Goal: Task Accomplishment & Management: Manage account settings

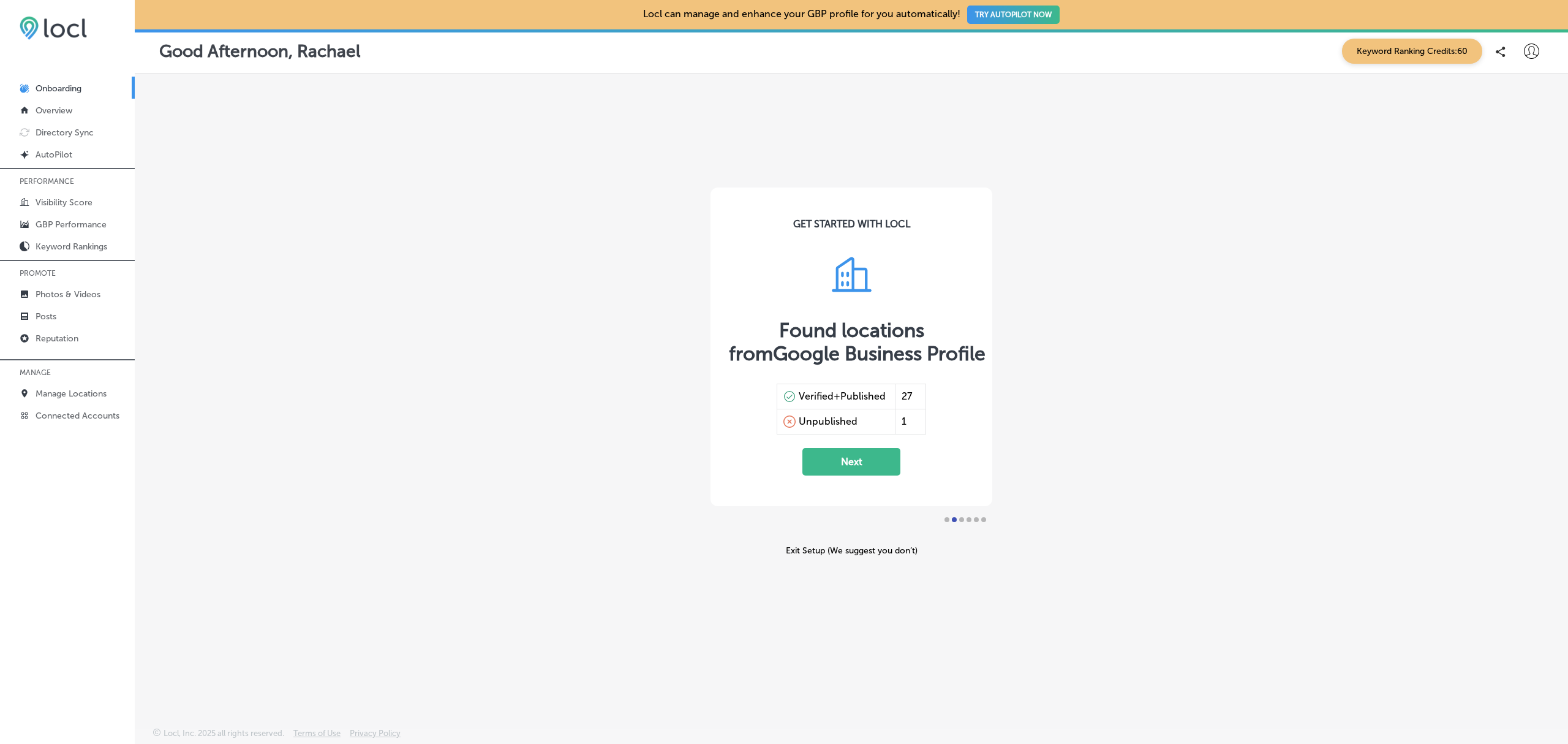
click at [1527, 50] on icon at bounding box center [1531, 51] width 15 height 15
click at [1523, 93] on p "My Account" at bounding box center [1514, 95] width 55 height 15
select select "US"
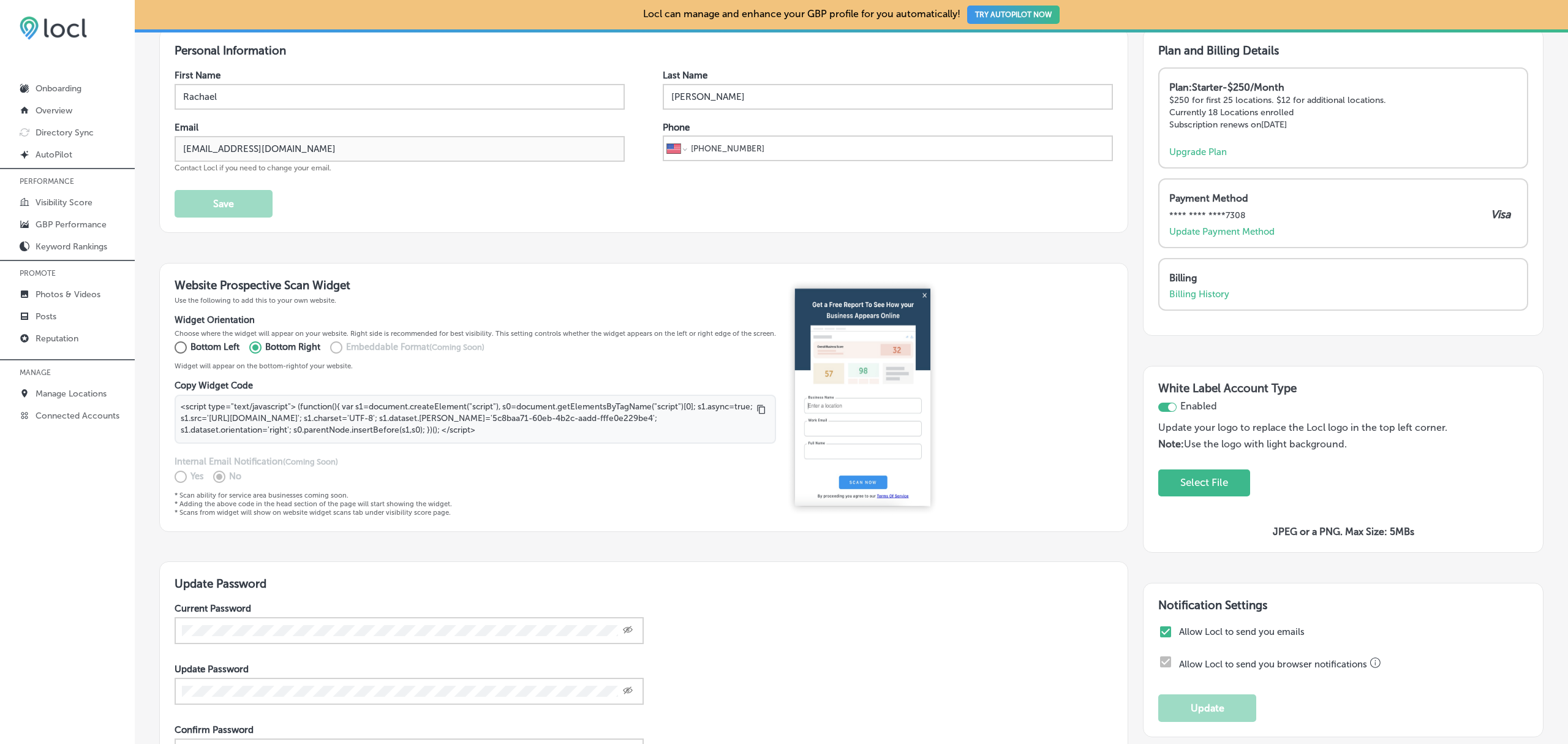
scroll to position [55, 0]
click at [77, 393] on p "Manage Locations" at bounding box center [71, 393] width 71 height 11
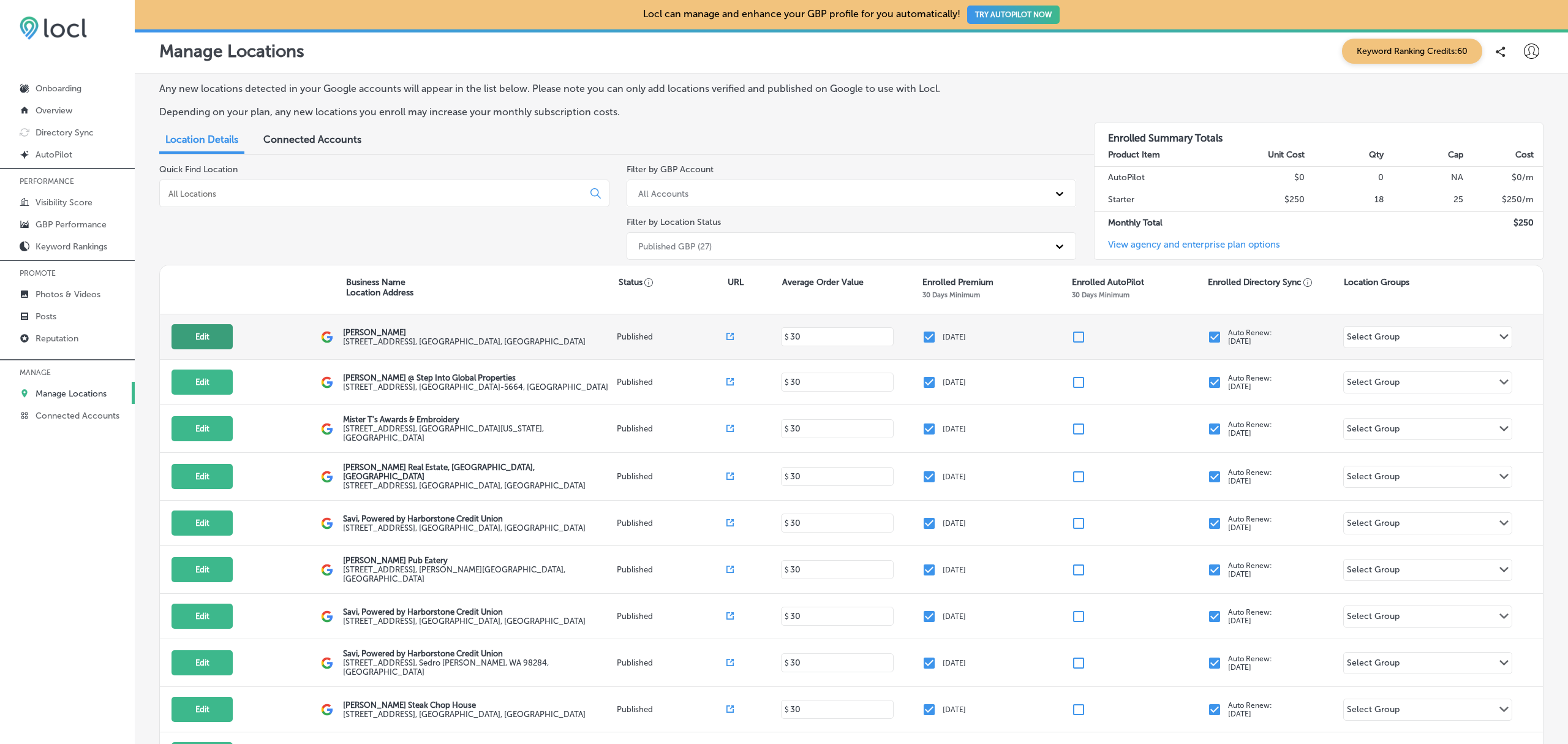
click at [186, 341] on button "Edit" at bounding box center [202, 336] width 61 height 25
select select "US"
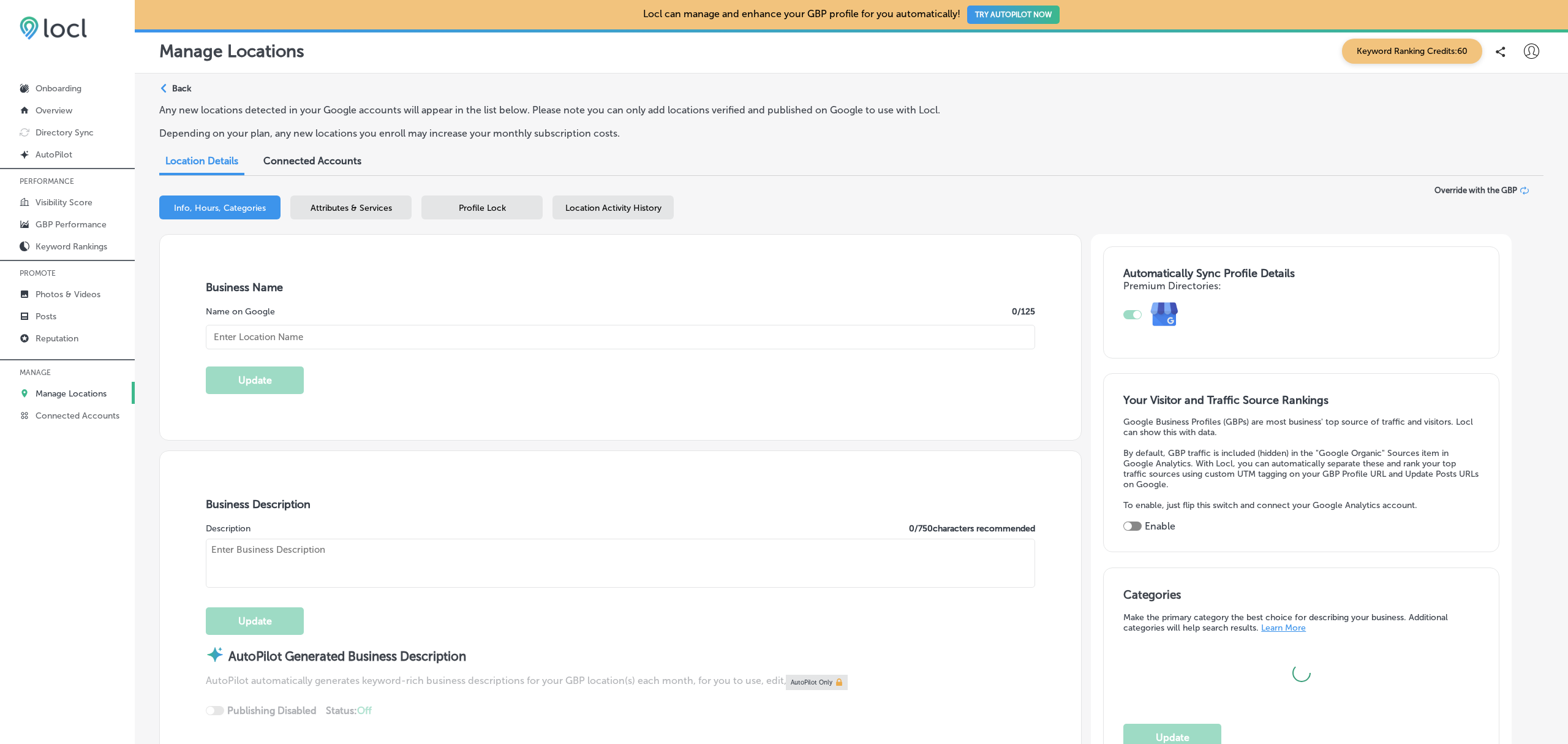
checkbox input "true"
type input "Chinn GYN"
type textarea "Chinn GYN is a leading women's health clinic dedicated to empowering you throug…"
type input "https://www.chinngyn.com/"
type input "111 S 12th St"
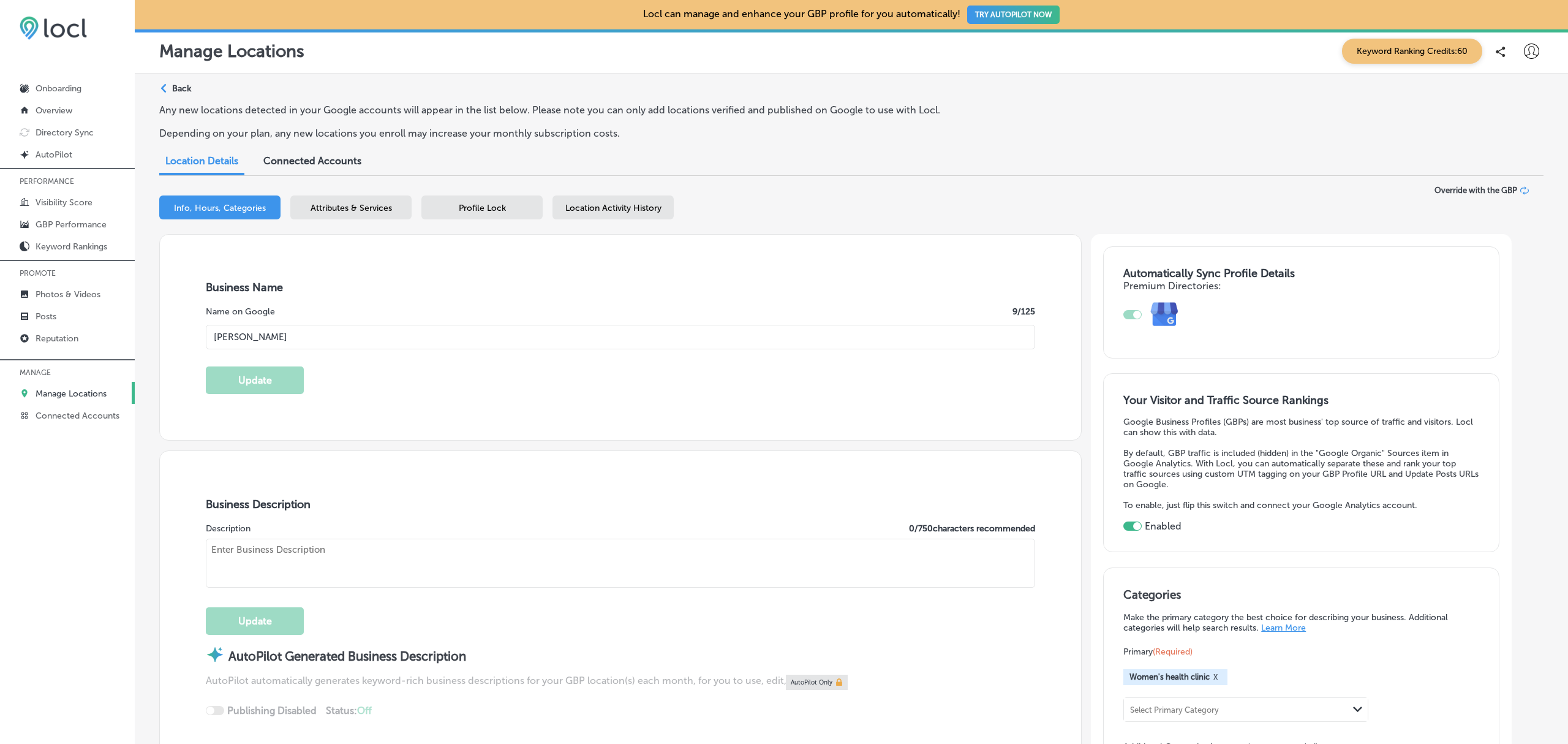
type input "Suite A"
type input "Mount Vernon"
type input "98274"
type input "US"
type textarea "Chinn GYN is a leading women's health clinic dedicated to empowering you throug…"
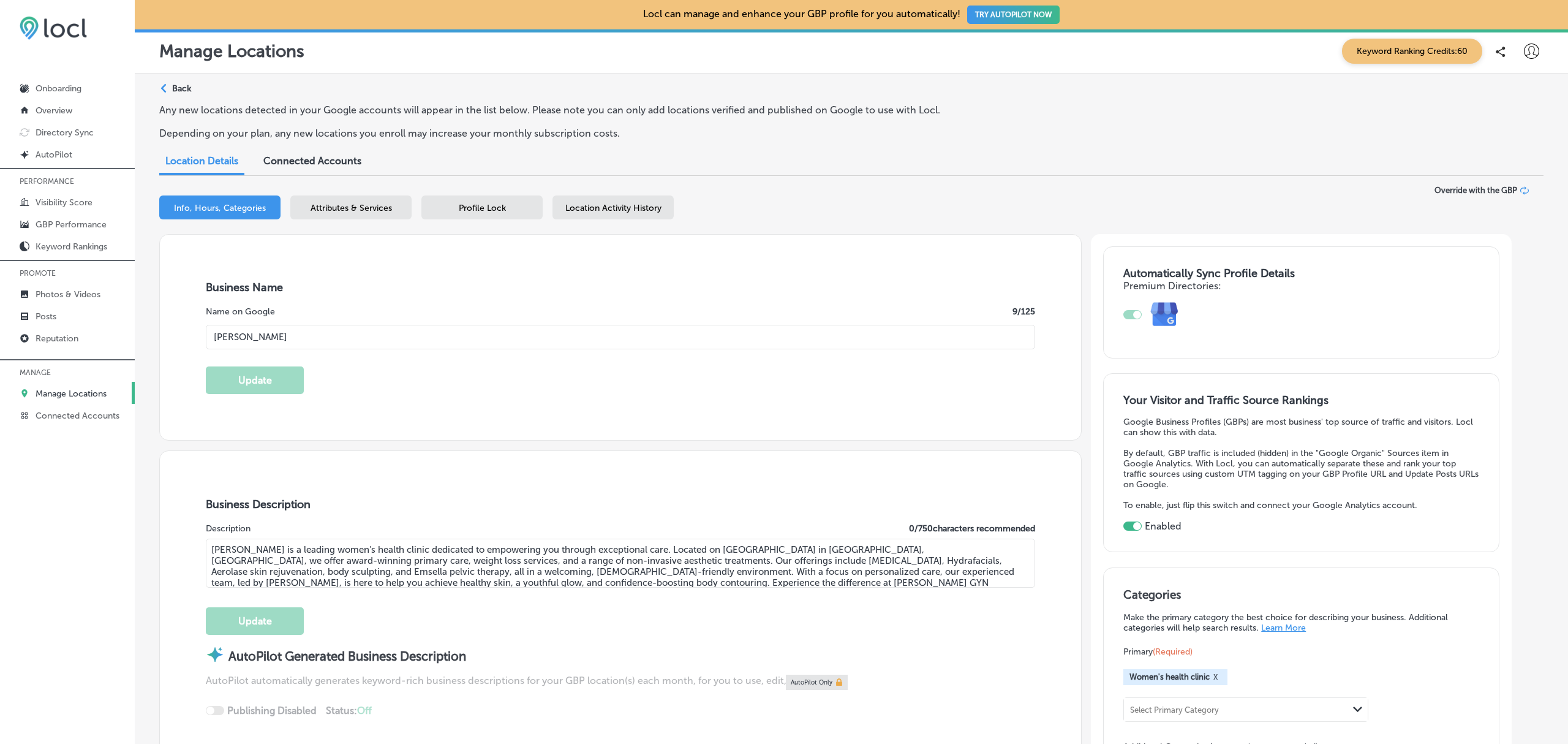
type input "+1 360 824 5278"
click at [1524, 47] on icon at bounding box center [1531, 51] width 15 height 15
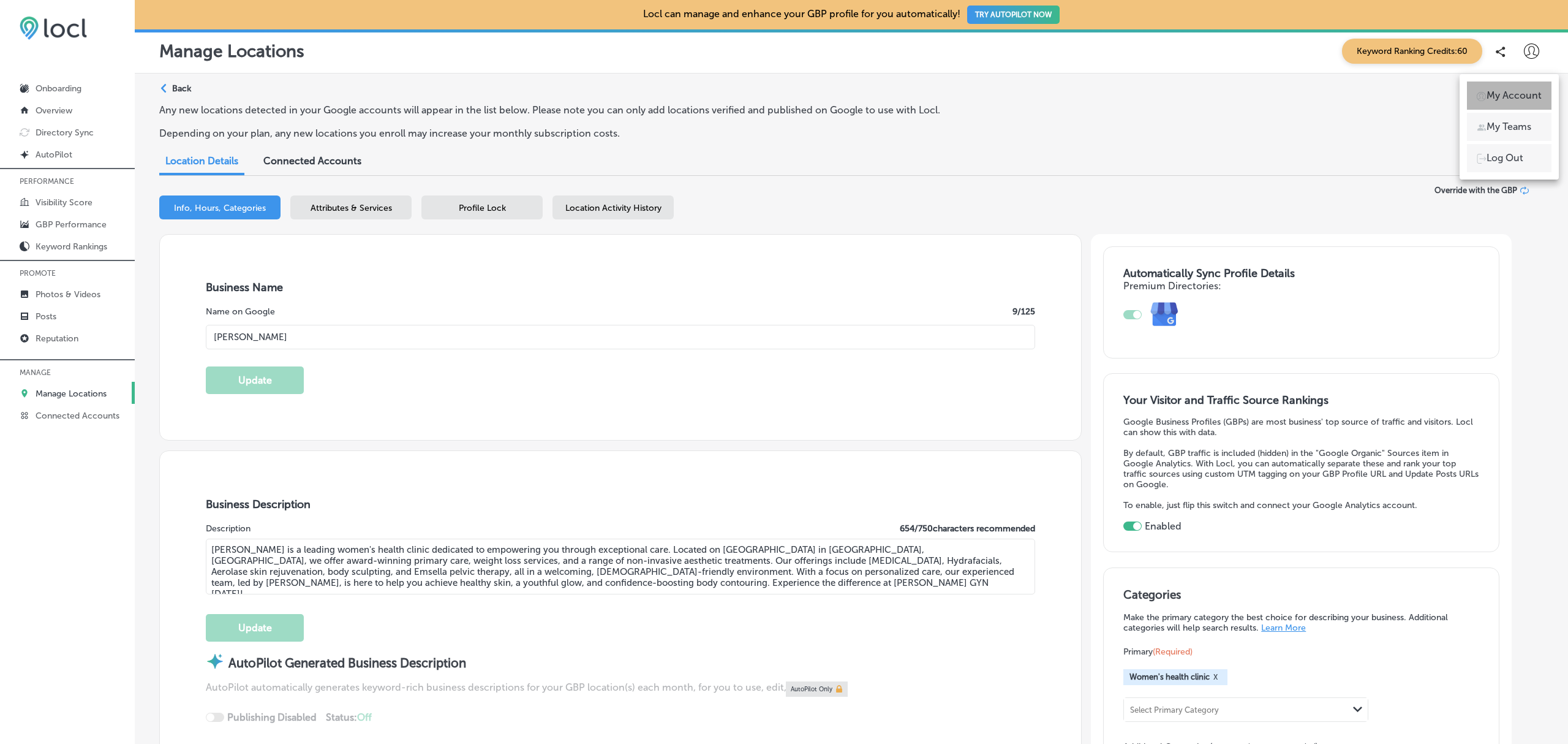
click at [1515, 97] on p "My Account" at bounding box center [1514, 95] width 55 height 15
select select "US"
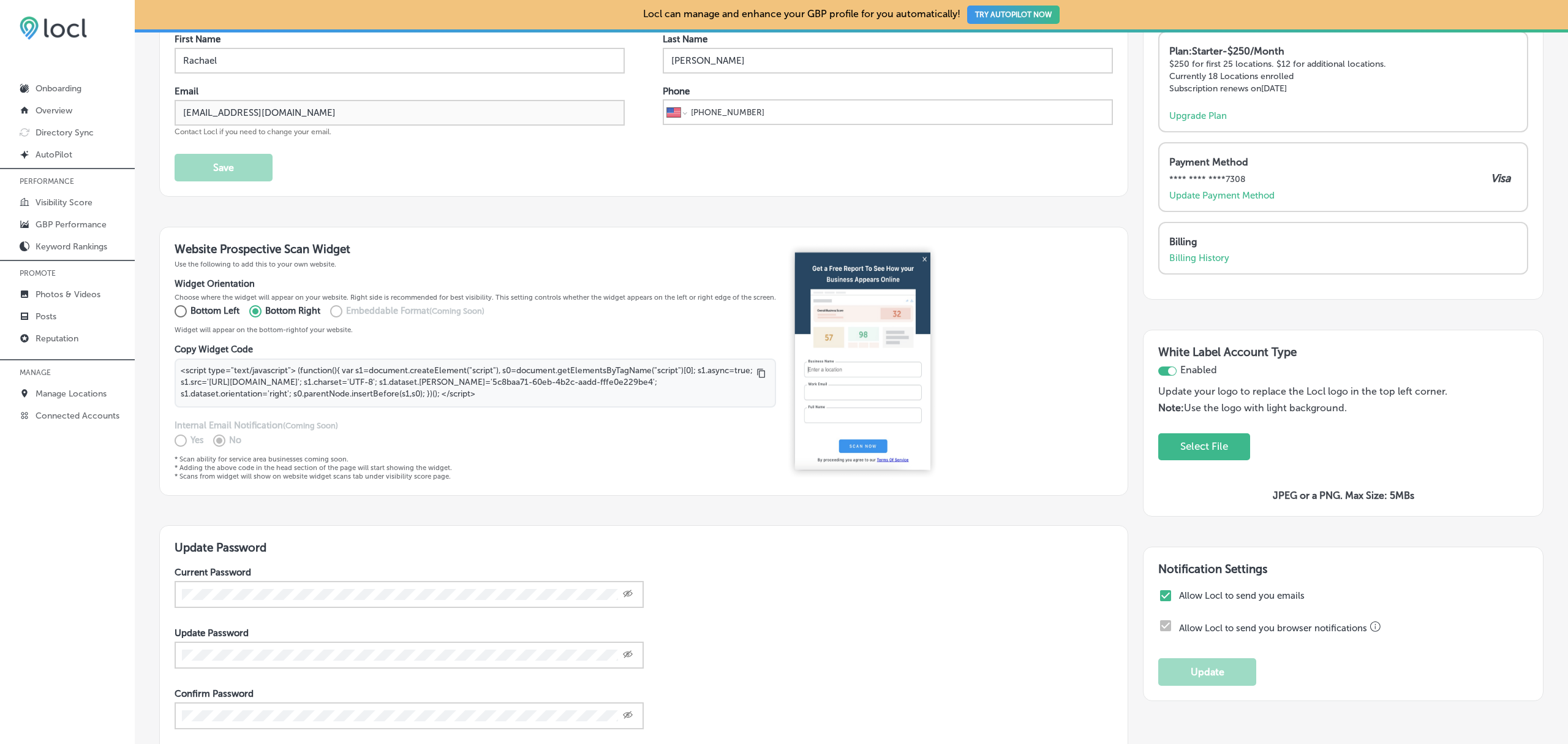
scroll to position [92, 0]
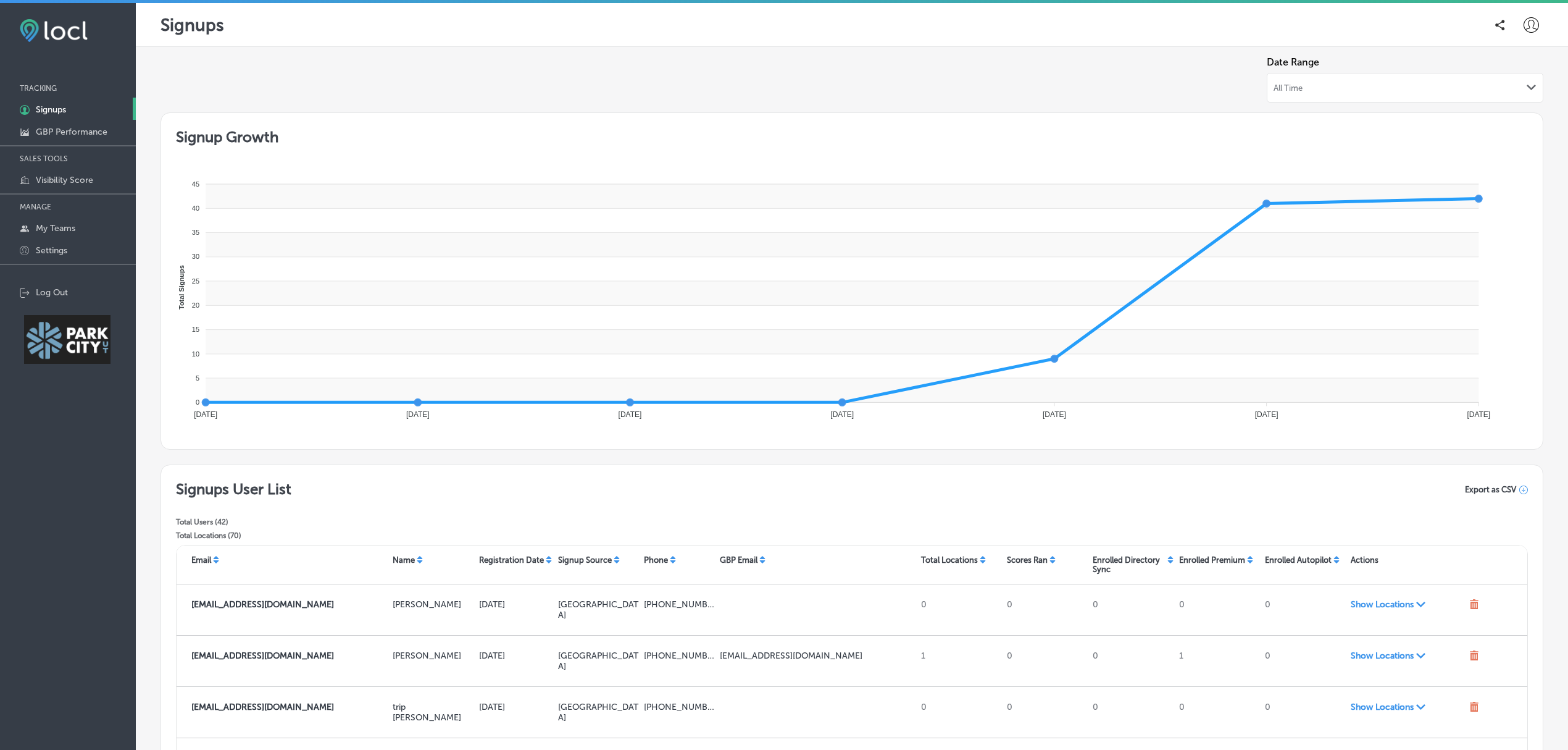
scroll to position [215, 0]
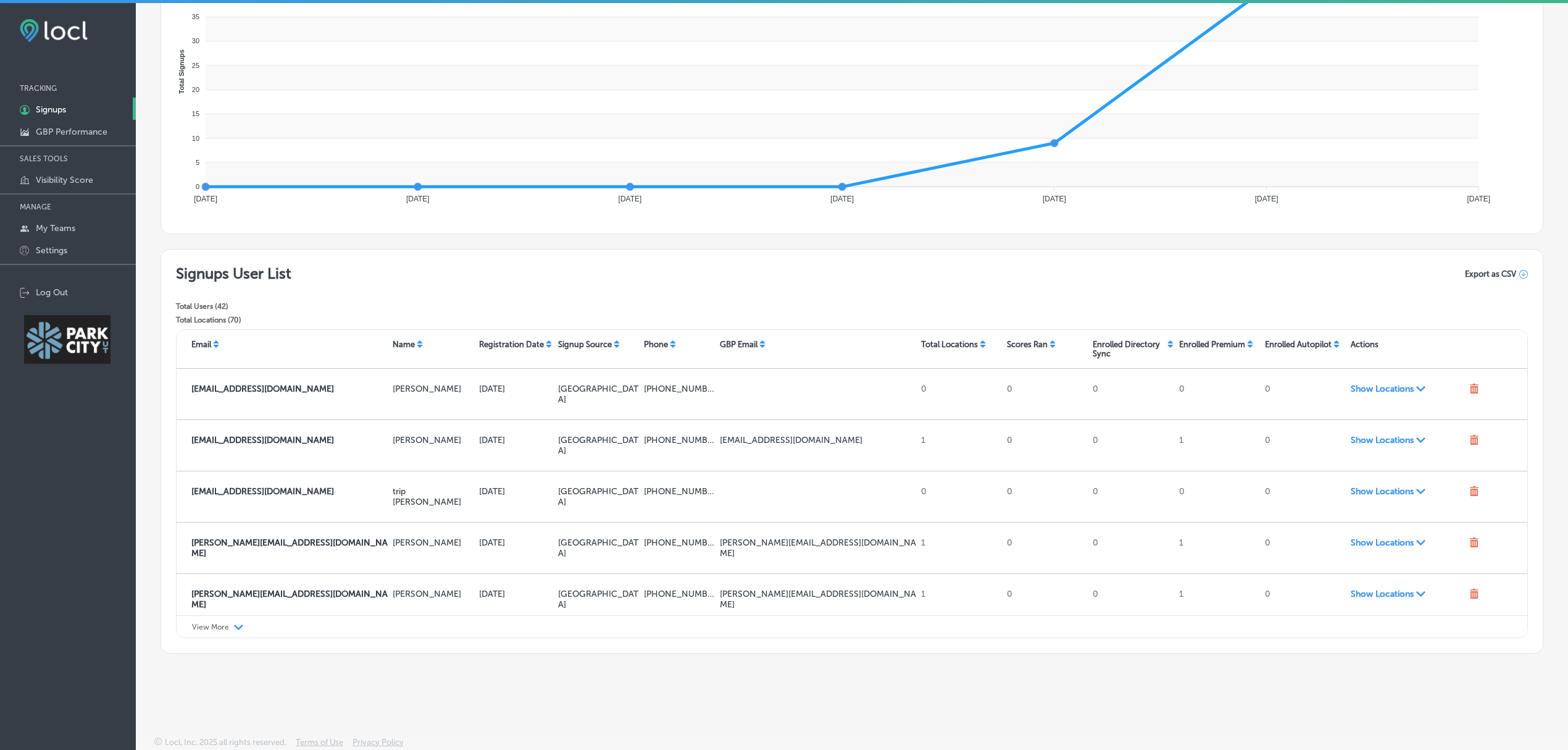
click at [238, 625] on icon "Path Created with Sketch." at bounding box center [239, 627] width 9 height 5
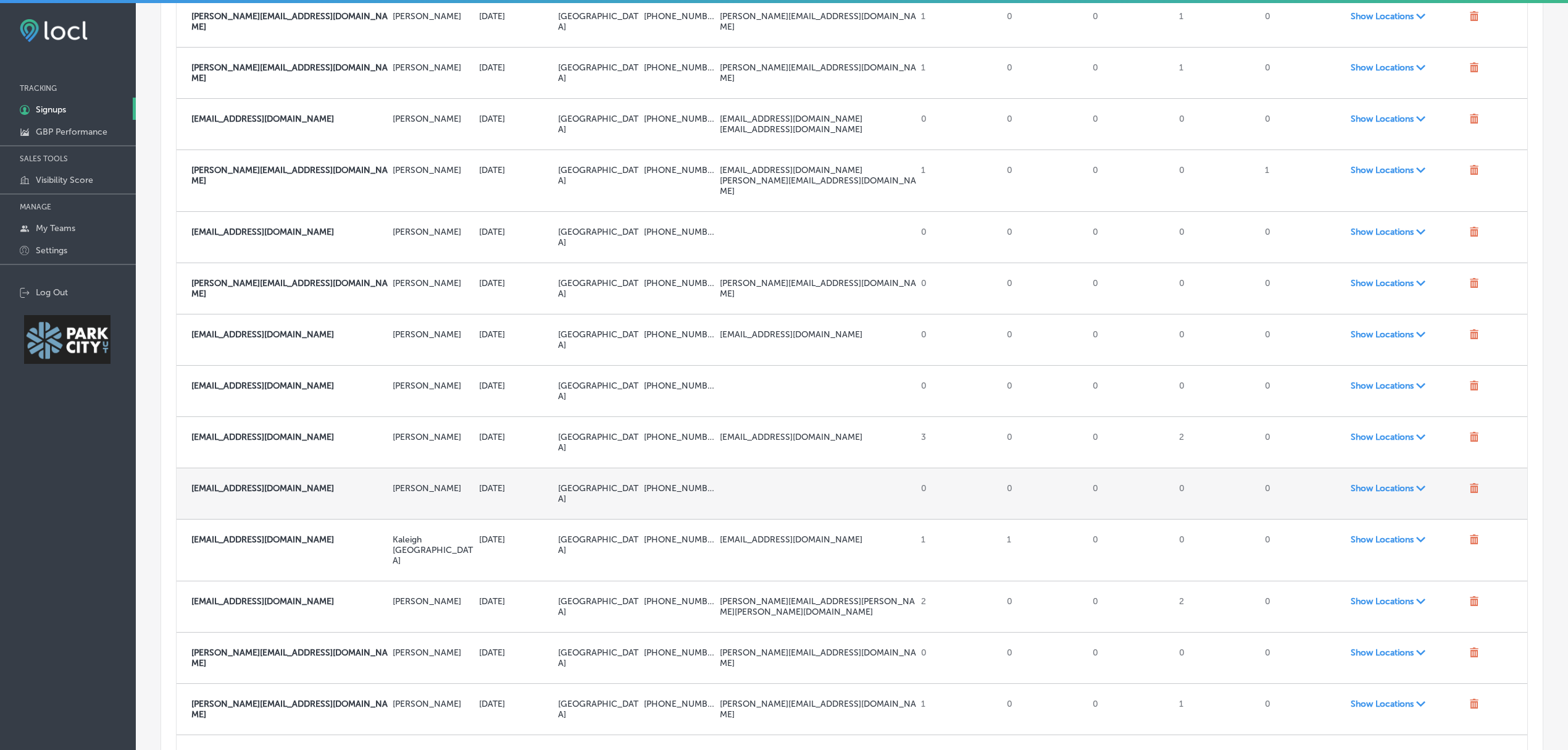
scroll to position [0, 0]
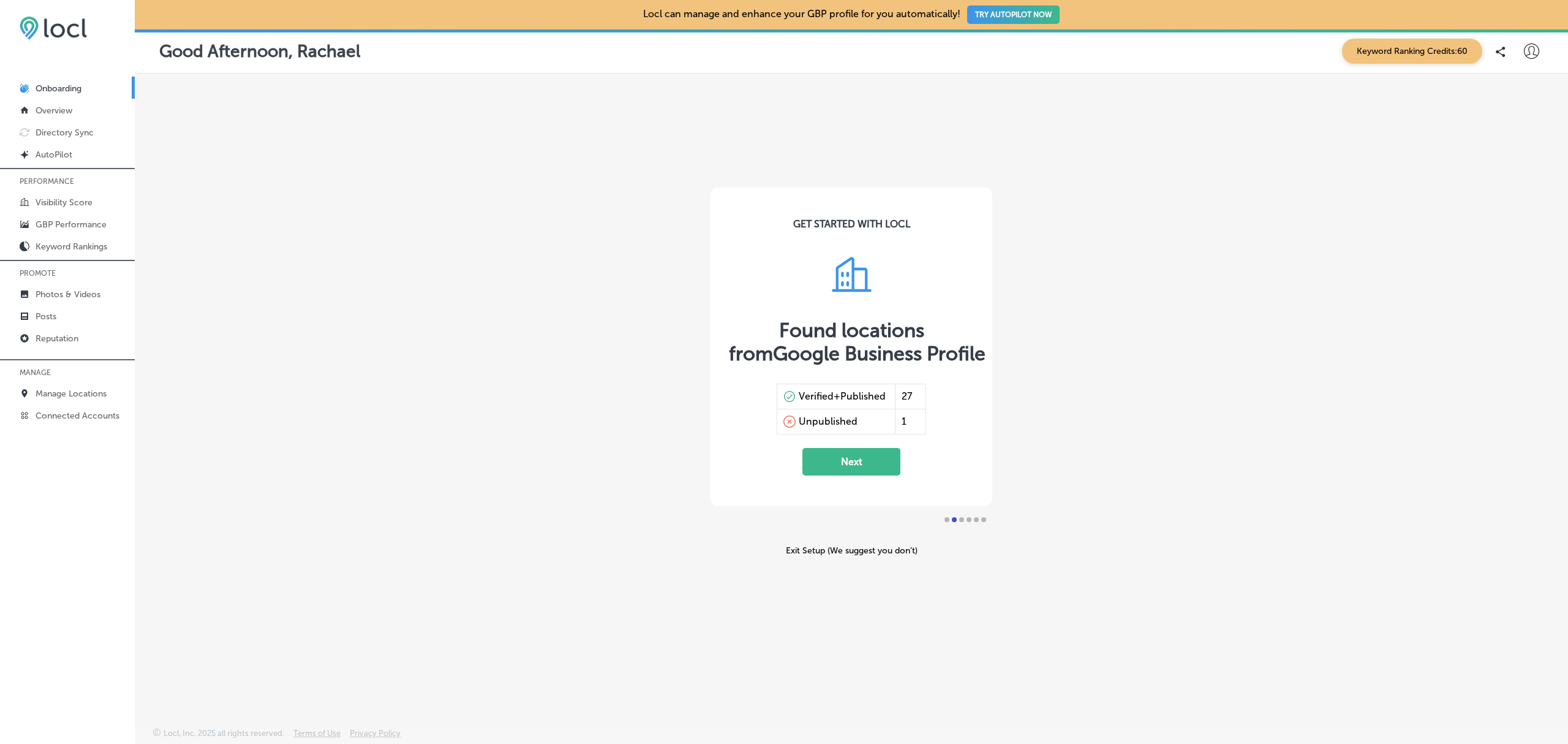
click at [1534, 53] on icon at bounding box center [1531, 51] width 15 height 15
click at [1522, 101] on p "My Account" at bounding box center [1514, 95] width 55 height 15
select select "US"
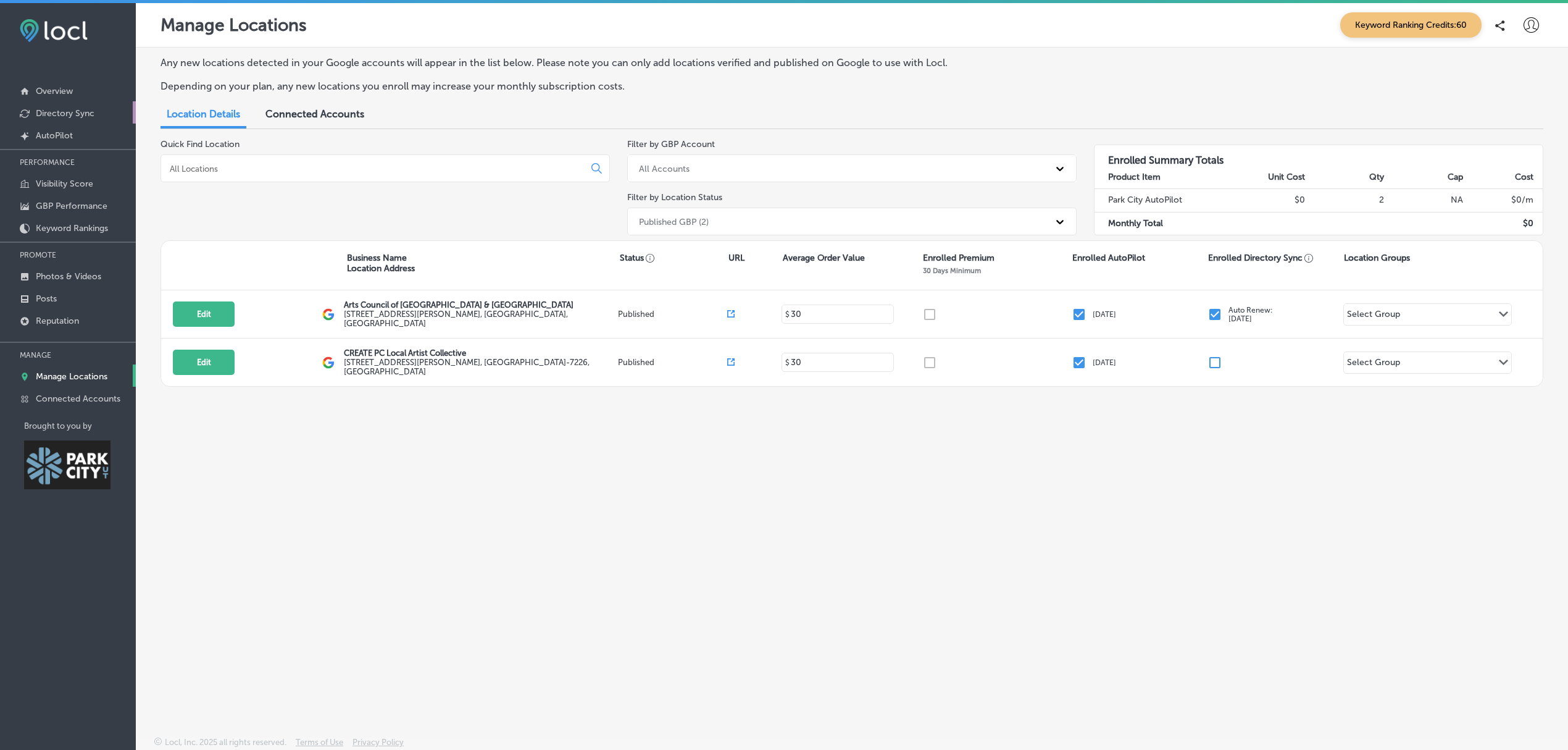
click at [73, 120] on link "Directory Sync" at bounding box center [67, 112] width 135 height 22
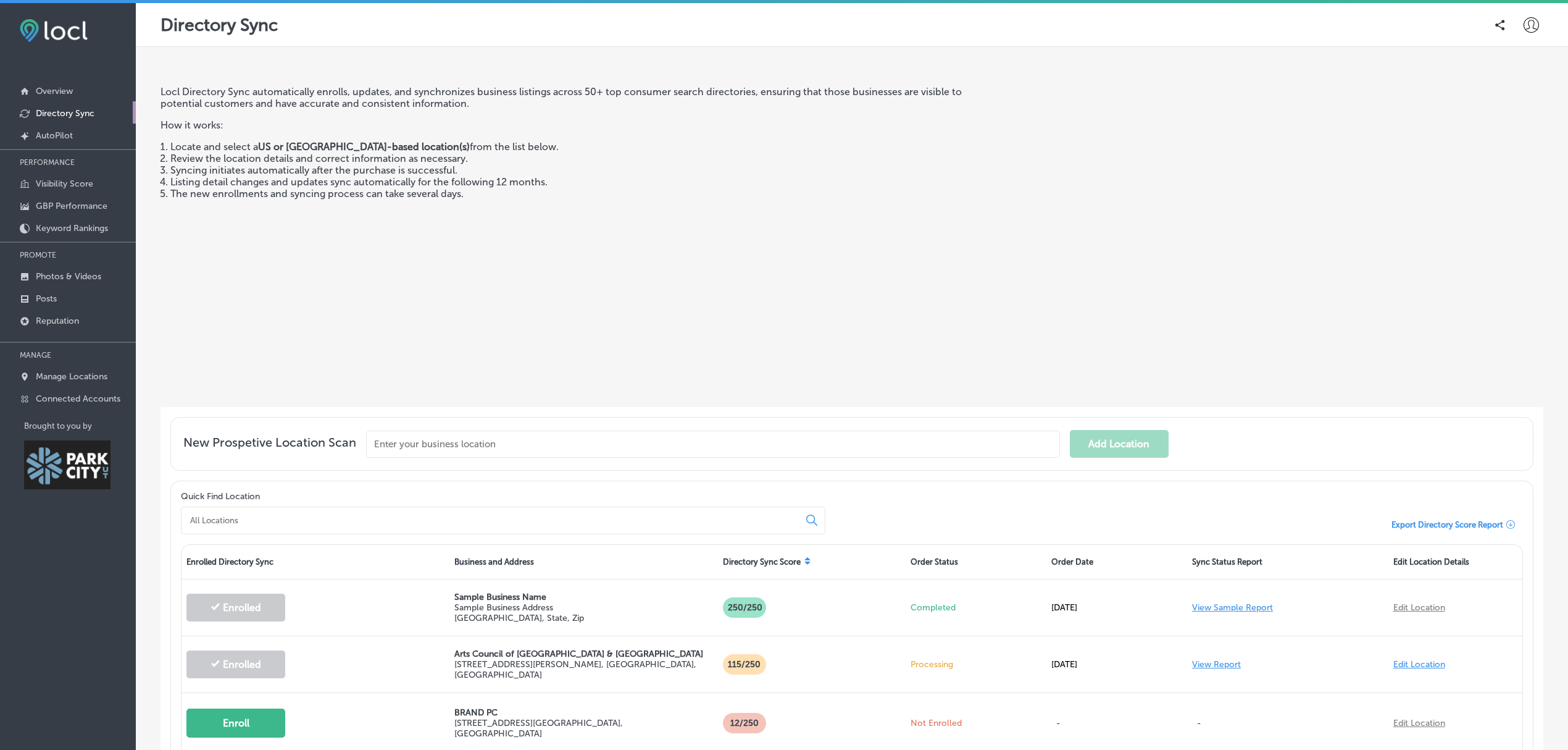
scroll to position [144, 0]
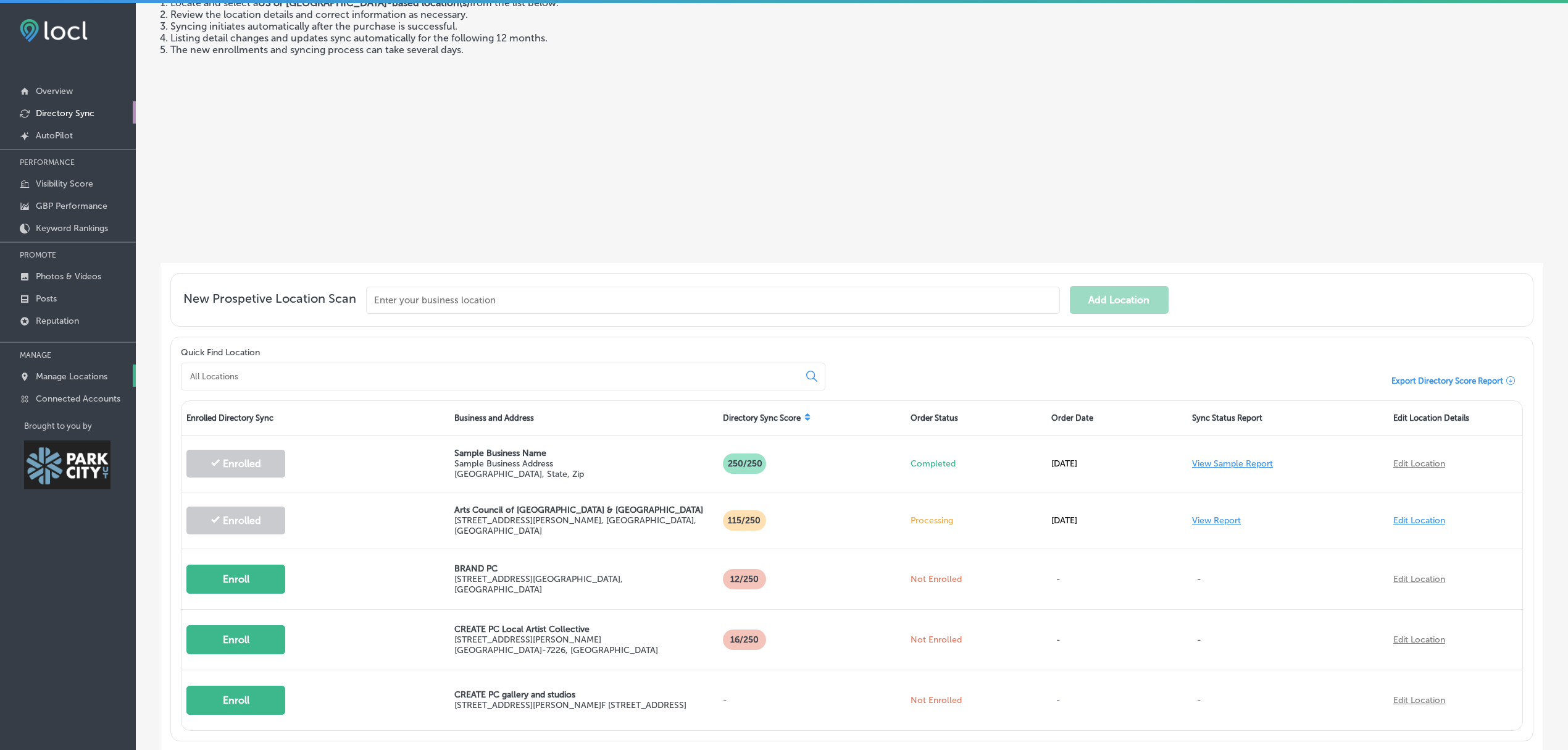
click at [70, 374] on p "Manage Locations" at bounding box center [72, 377] width 72 height 11
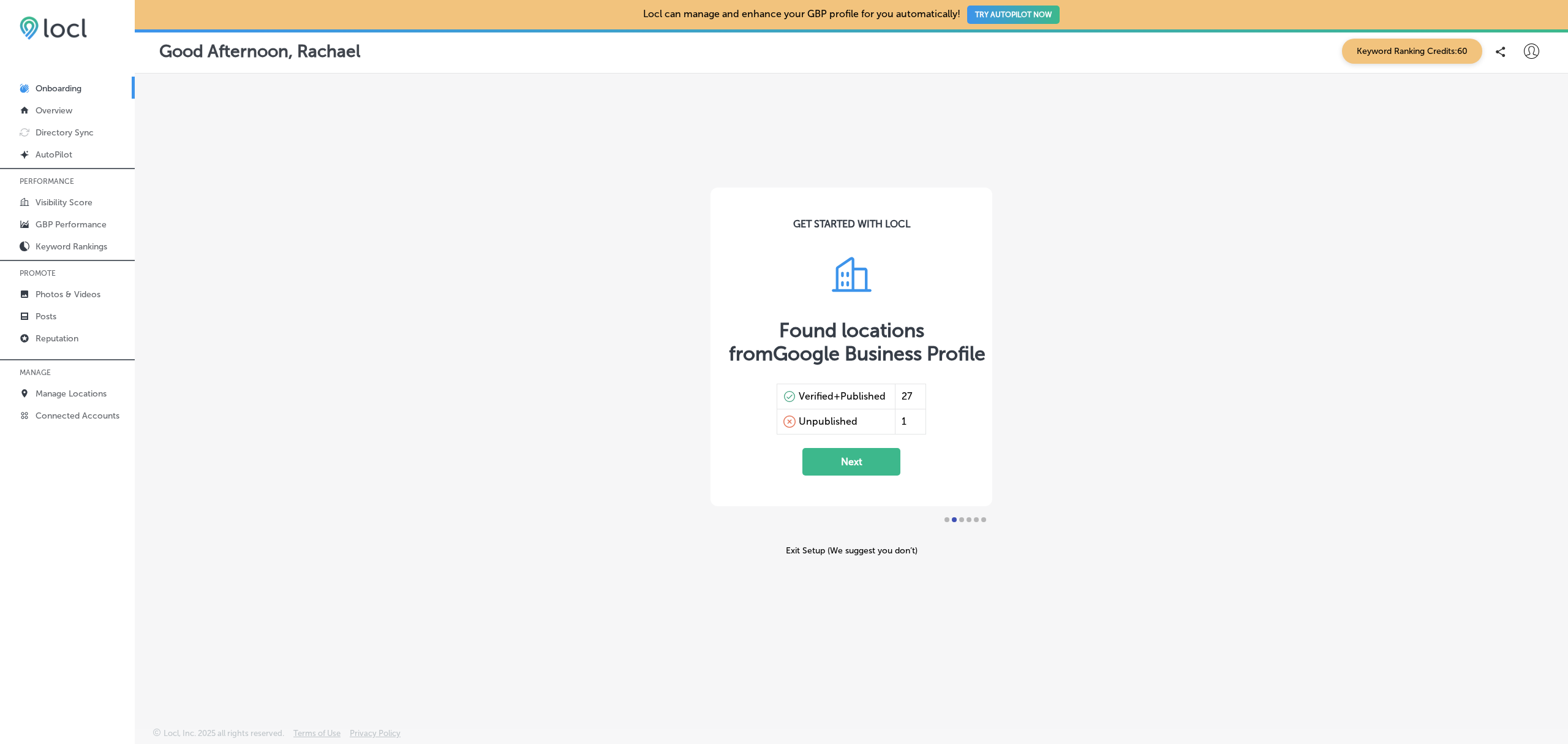
click at [1525, 54] on icon at bounding box center [1531, 51] width 15 height 15
click at [1510, 92] on p "My Account" at bounding box center [1514, 95] width 55 height 15
select select "US"
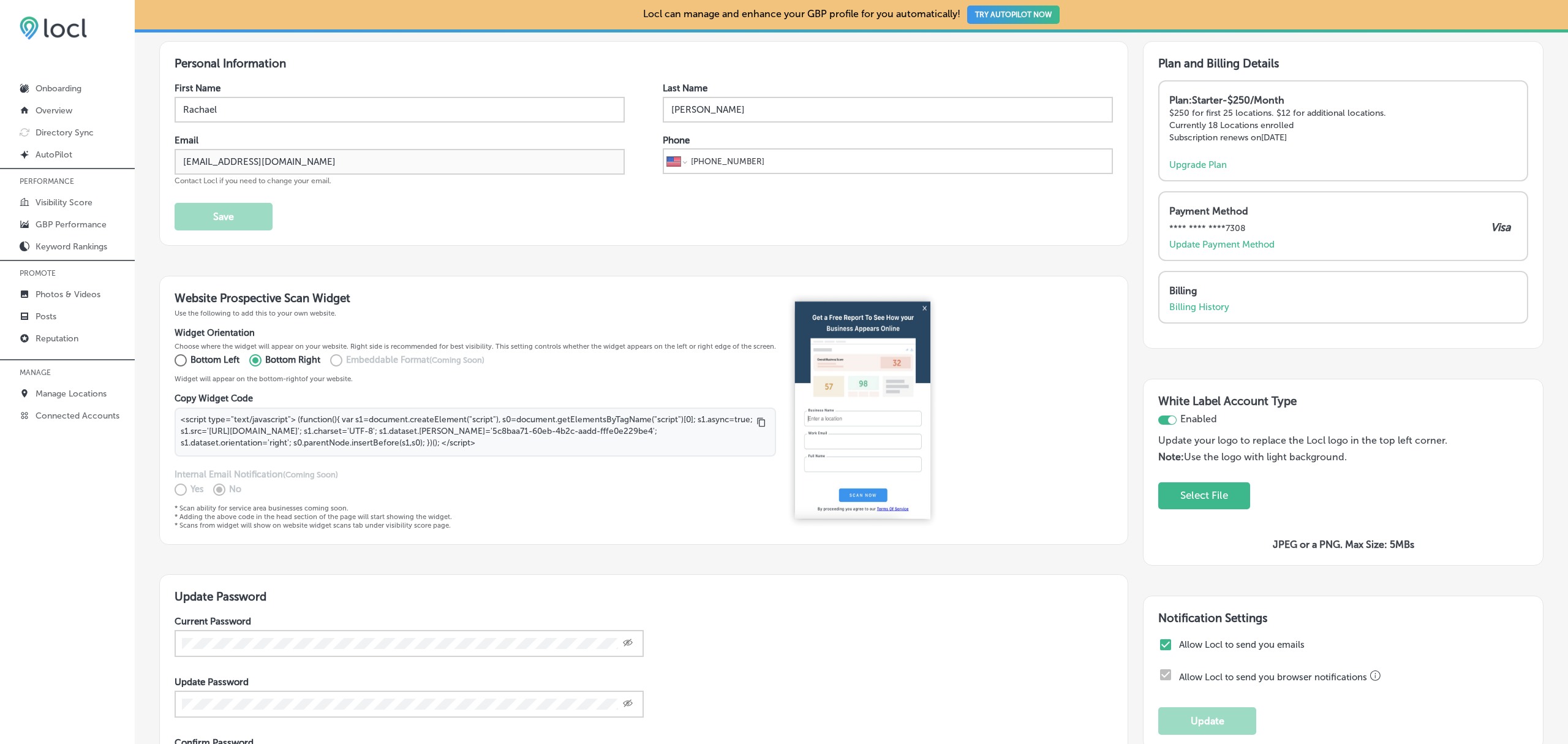
scroll to position [97, 0]
